Goal: Task Accomplishment & Management: Manage account settings

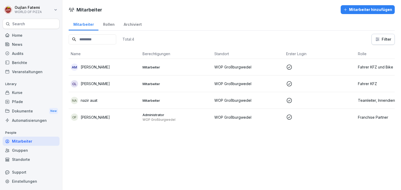
click at [126, 171] on div "Mitarbeiter Mitarbeiter hinzufügen Mitarbeiter Rollen Archiviert Total: 4 Filte…" at bounding box center [231, 95] width 338 height 190
click at [202, 97] on td "Mitarbeiter" at bounding box center [176, 100] width 72 height 17
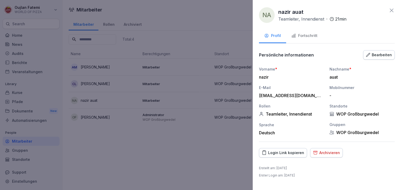
click at [281, 99] on div "Vorname * nazir Nachname * auat E-Mail [EMAIL_ADDRESS][DOMAIN_NAME] Mobilnummer…" at bounding box center [327, 101] width 136 height 69
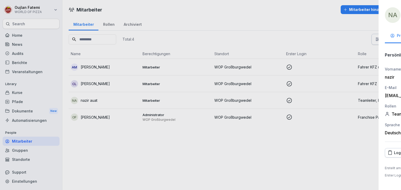
click at [159, 82] on div at bounding box center [200, 95] width 401 height 190
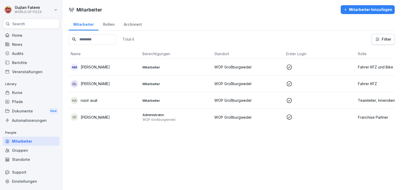
scroll to position [0, 37]
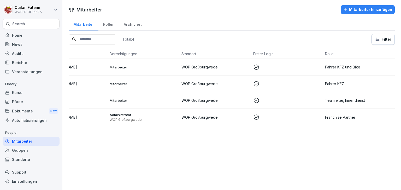
click at [274, 105] on td at bounding box center [287, 100] width 72 height 17
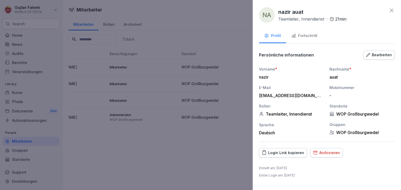
click at [317, 30] on button "Fortschritt" at bounding box center [304, 36] width 37 height 14
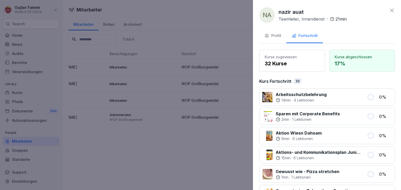
click at [246, 61] on div at bounding box center [200, 95] width 401 height 190
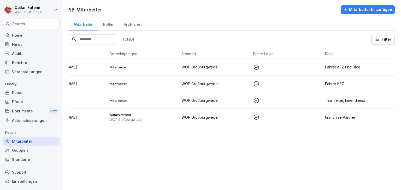
click at [263, 79] on td at bounding box center [287, 84] width 72 height 17
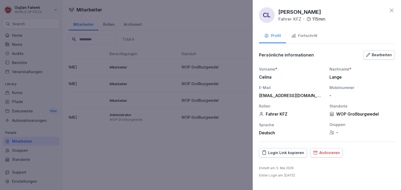
click at [304, 40] on button "Fortschritt" at bounding box center [304, 36] width 37 height 14
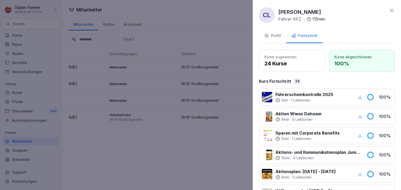
click at [205, 61] on div at bounding box center [200, 95] width 401 height 190
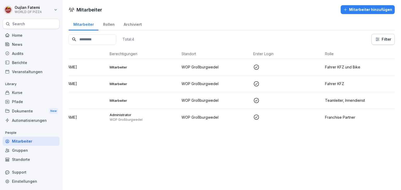
click at [215, 70] on td "WOP Großburgwedel" at bounding box center [215, 67] width 72 height 17
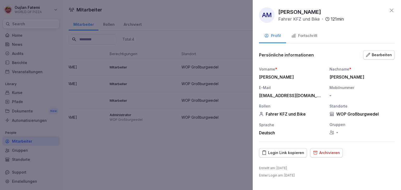
click at [297, 34] on div "Fortschritt" at bounding box center [304, 36] width 26 height 6
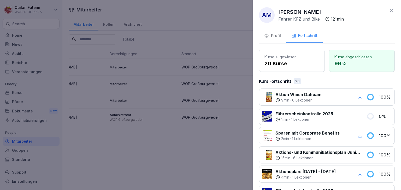
click at [389, 11] on icon at bounding box center [391, 10] width 6 height 6
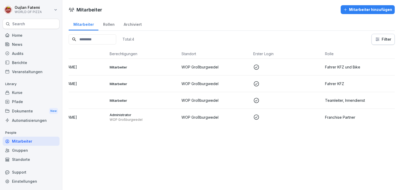
click at [81, 23] on div "Mitarbeiter" at bounding box center [84, 23] width 30 height 13
click at [85, 25] on div "Mitarbeiter" at bounding box center [84, 23] width 30 height 13
